Goal: Information Seeking & Learning: Learn about a topic

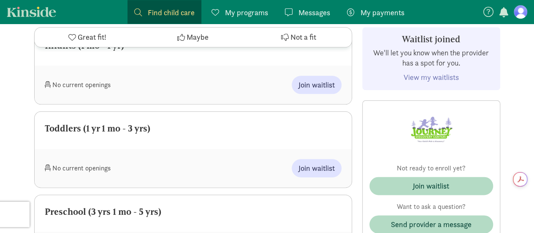
scroll to position [438, 0]
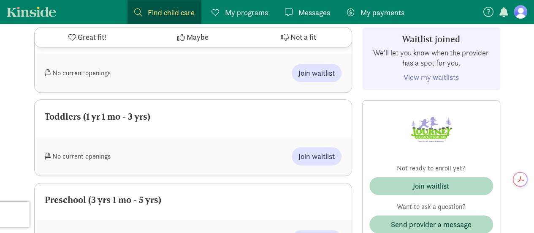
click at [453, 79] on link "View my waitlists" at bounding box center [431, 77] width 55 height 10
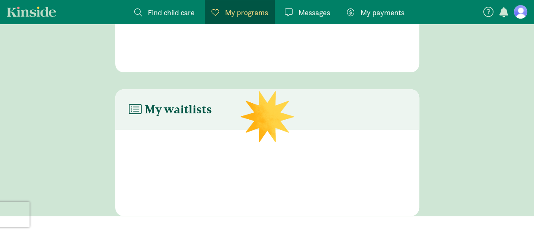
scroll to position [95, 0]
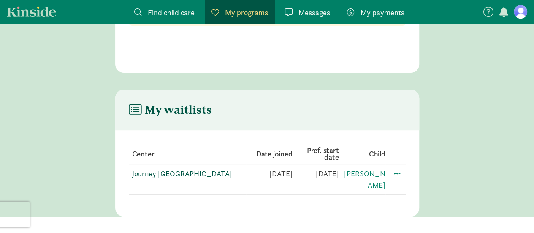
click at [189, 177] on link "Journey [GEOGRAPHIC_DATA]" at bounding box center [182, 174] width 100 height 10
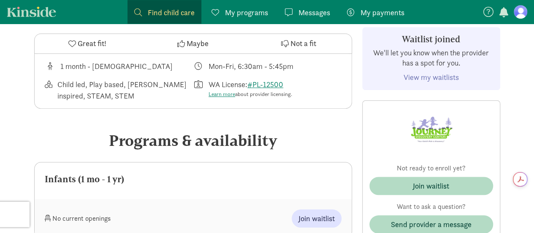
scroll to position [294, 0]
click at [412, 78] on link "View my waitlists" at bounding box center [431, 77] width 55 height 10
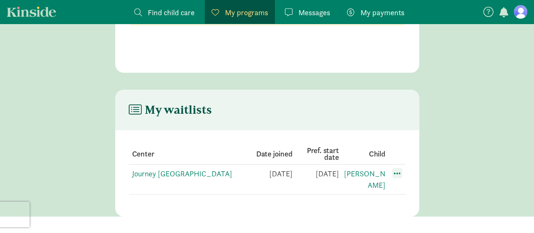
click at [398, 172] on span at bounding box center [397, 173] width 10 height 10
click at [438, 151] on main "My waitlists Center Date joined Pref. start date Child Journey Discovery Center…" at bounding box center [267, 153] width 534 height 127
click at [386, 182] on td "[PERSON_NAME]" at bounding box center [396, 179] width 20 height 30
click at [145, 171] on link "Journey [GEOGRAPHIC_DATA]" at bounding box center [182, 174] width 100 height 10
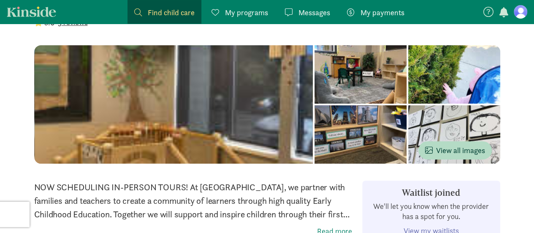
scroll to position [61, 0]
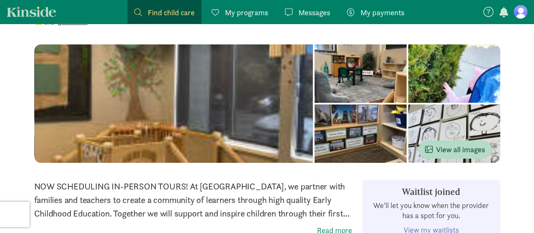
click at [311, 9] on span "Messages" at bounding box center [315, 12] width 32 height 11
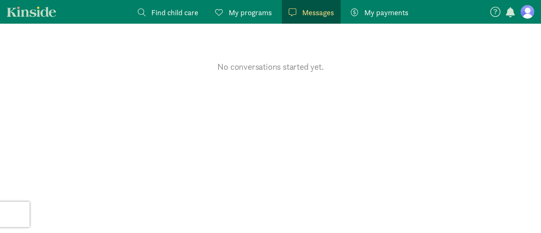
click at [182, 14] on span "Find child care" at bounding box center [174, 12] width 47 height 11
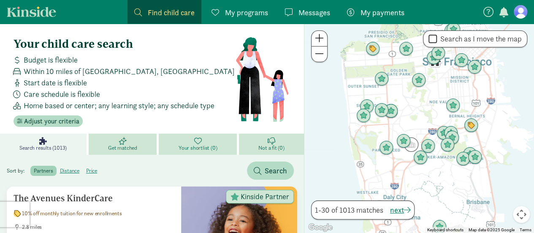
click at [461, 43] on label "Search as I move the map" at bounding box center [479, 39] width 85 height 10
click at [437, 43] on input "Search as I move the map" at bounding box center [433, 38] width 8 height 11
checkbox input "true"
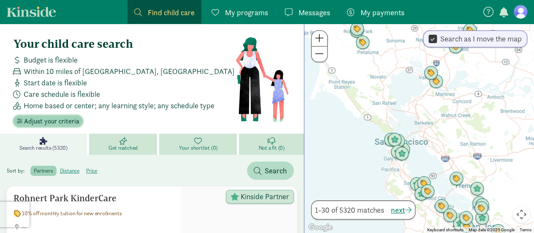
click at [75, 120] on span "Adjust your criteria" at bounding box center [51, 121] width 55 height 10
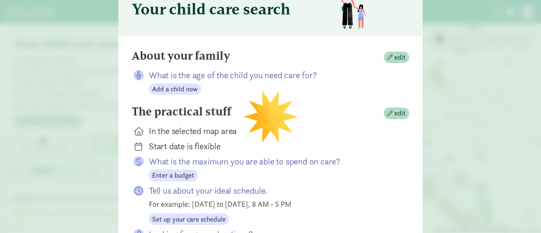
scroll to position [45, 0]
click at [403, 52] on span "edit" at bounding box center [399, 57] width 11 height 10
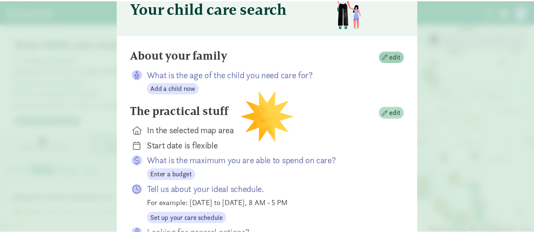
scroll to position [0, 0]
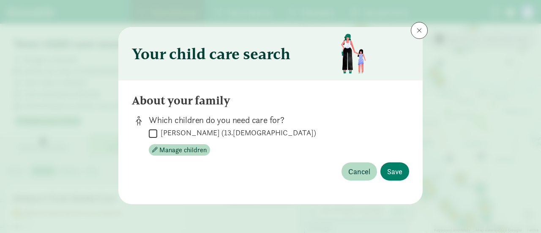
click at [219, 131] on label "Shaelynn Baridhi (13.1 months old)" at bounding box center [236, 133] width 159 height 10
click at [157, 131] on input "Shaelynn Baridhi (13.1 months old)" at bounding box center [153, 133] width 8 height 11
checkbox input "true"
click at [394, 166] on span "Save" at bounding box center [394, 171] width 15 height 11
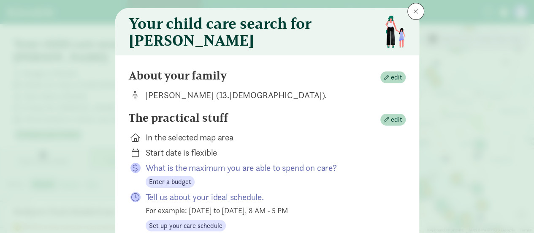
scroll to position [19, 0]
click at [199, 144] on div "In the selected map area" at bounding box center [269, 138] width 247 height 12
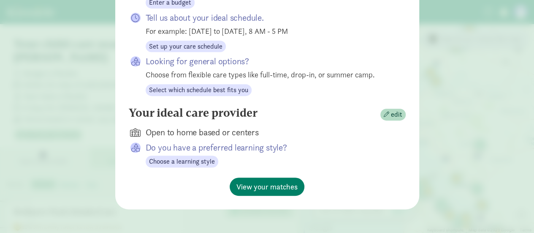
scroll to position [205, 0]
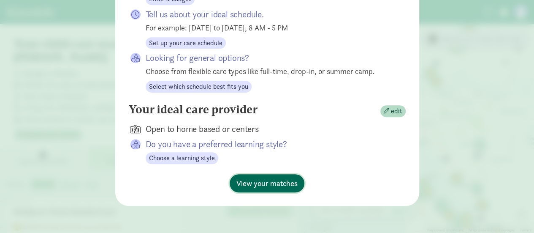
click at [273, 179] on span "View your matches" at bounding box center [267, 182] width 61 height 11
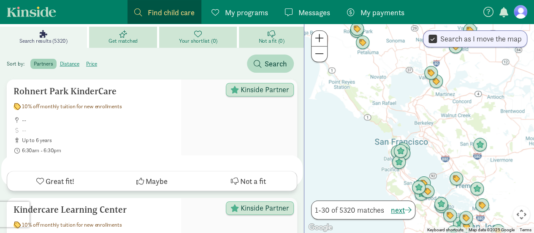
scroll to position [0, 0]
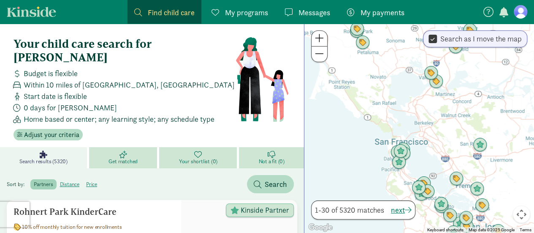
click at [515, 7] on link at bounding box center [521, 12] width 14 height 14
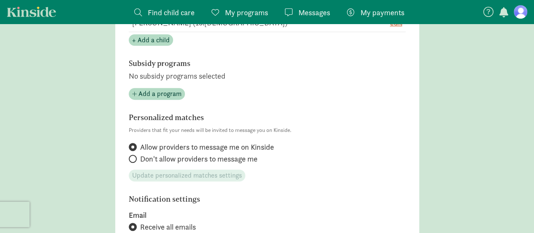
scroll to position [242, 0]
